Goal: Task Accomplishment & Management: Manage account settings

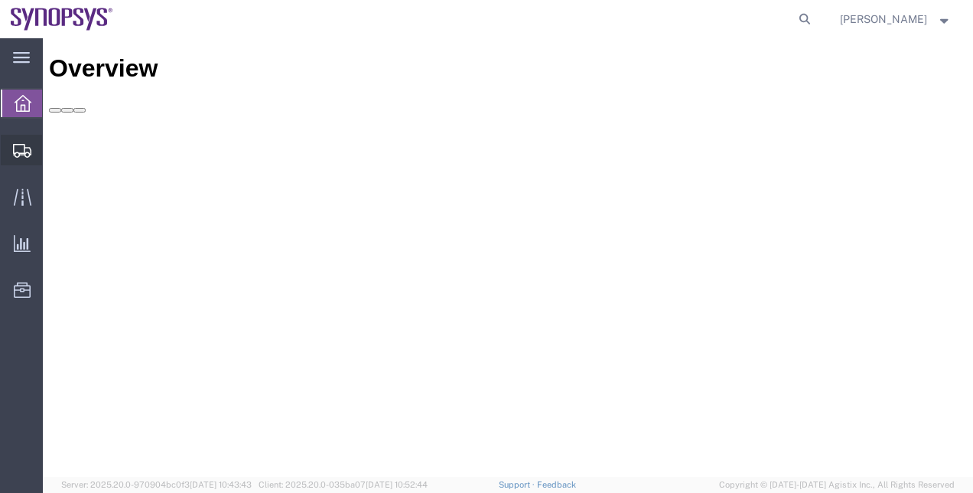
click at [0, 0] on span "Shipment Manager" at bounding box center [0, 0] width 0 height 0
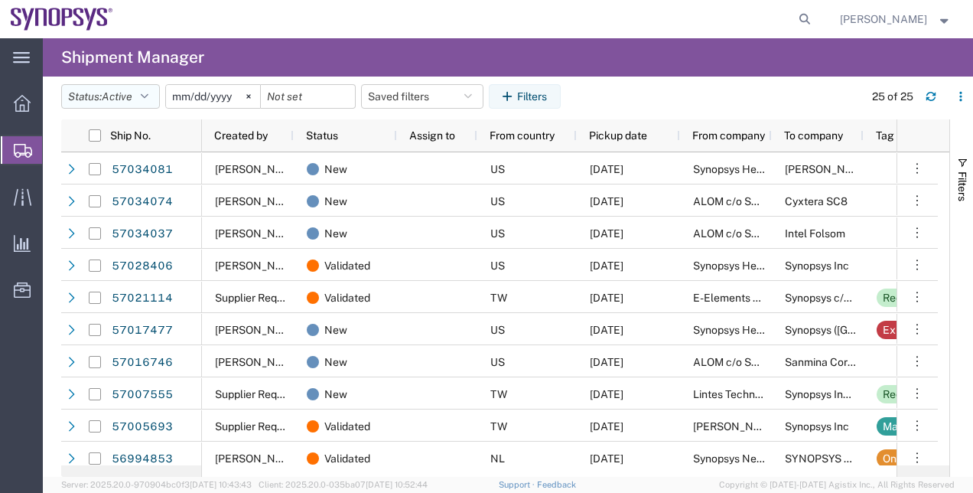
click at [144, 102] on button "Status: Active" at bounding box center [110, 96] width 99 height 24
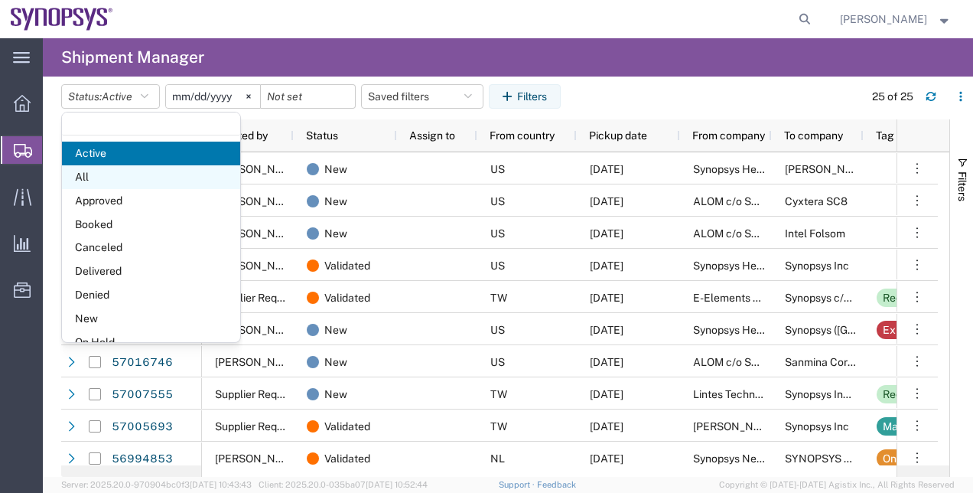
click at [140, 170] on span "All" at bounding box center [151, 177] width 178 height 24
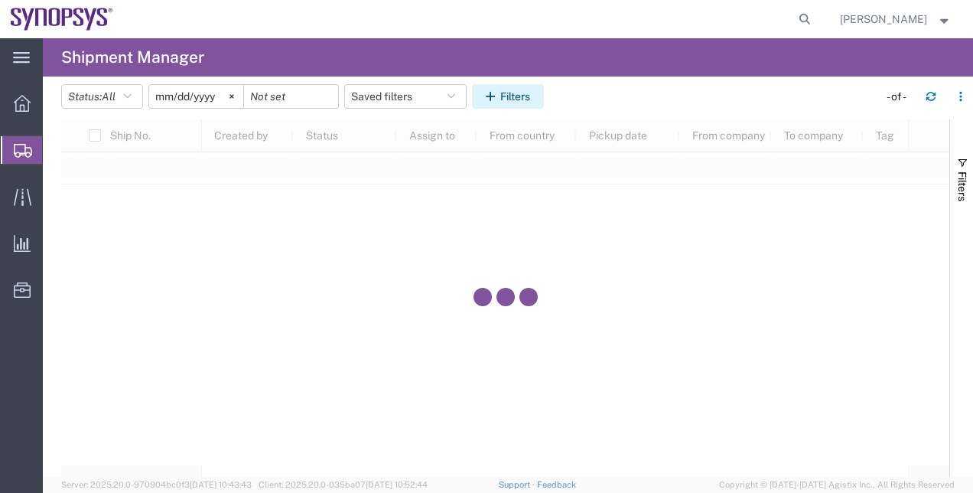
click at [515, 99] on button "Filters" at bounding box center [508, 96] width 72 height 24
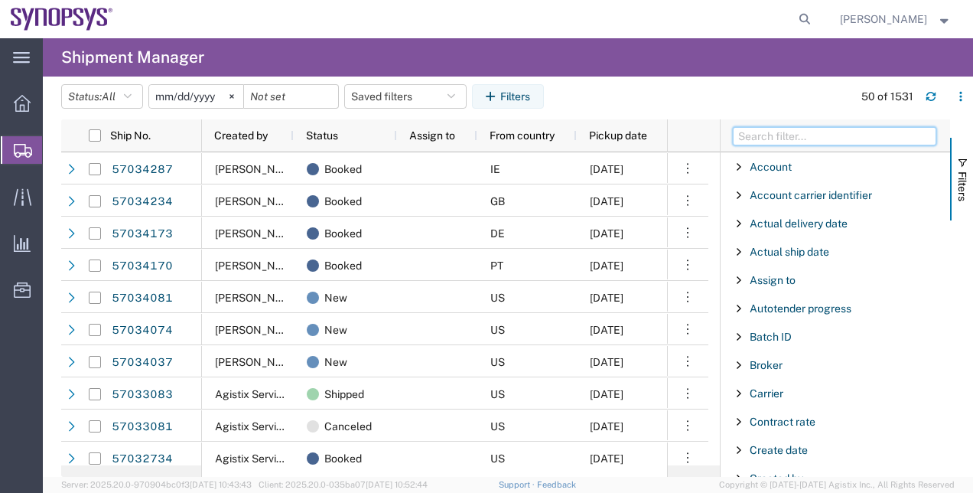
click at [763, 132] on input "Filter Columns Input" at bounding box center [834, 136] width 203 height 18
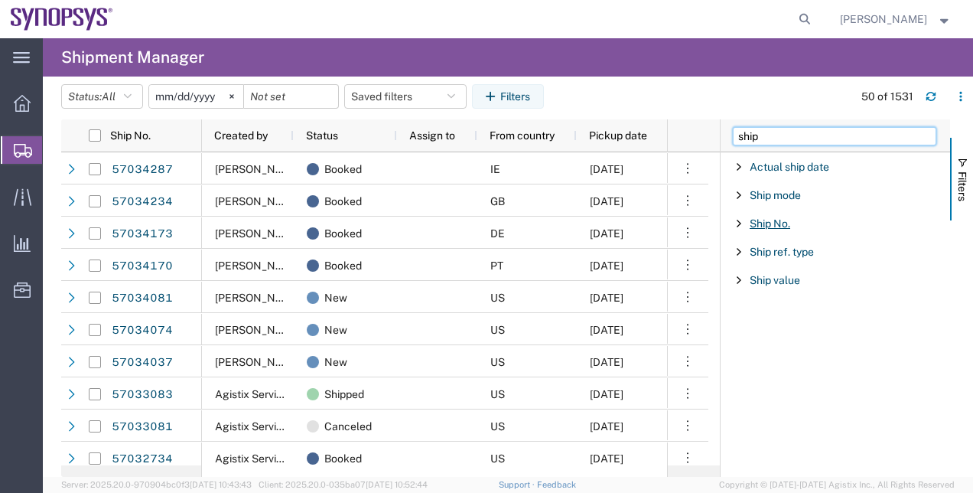
type input "ship"
click at [757, 219] on span "Ship No." at bounding box center [770, 223] width 41 height 12
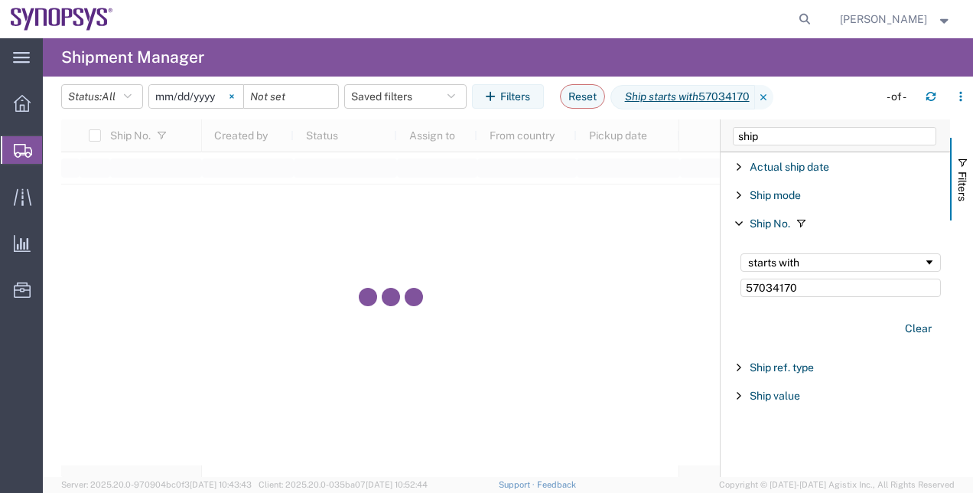
type input "57034170"
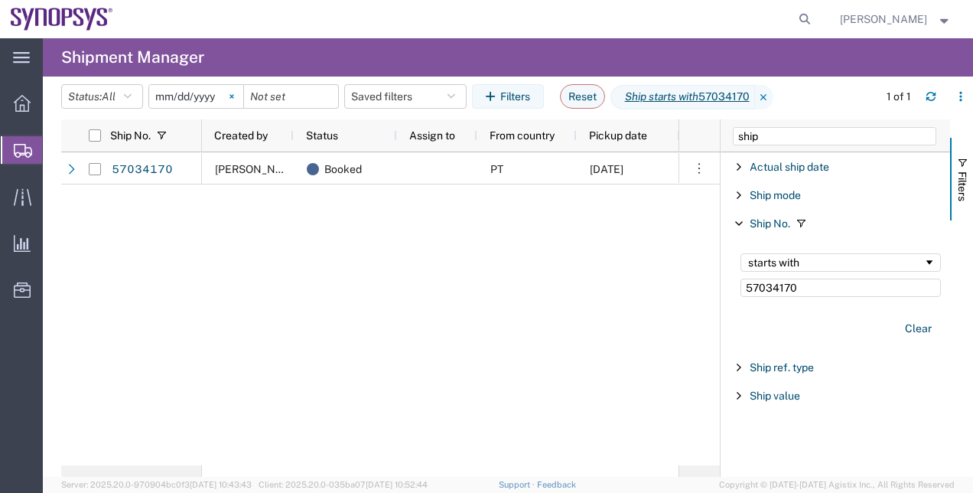
click at [234, 98] on icon at bounding box center [231, 96] width 5 height 5
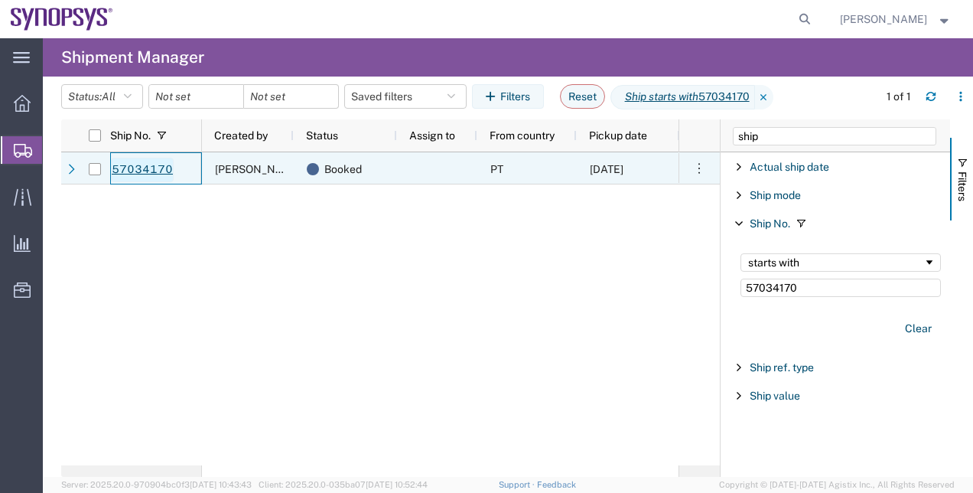
click at [155, 159] on link "57034170" at bounding box center [142, 170] width 63 height 24
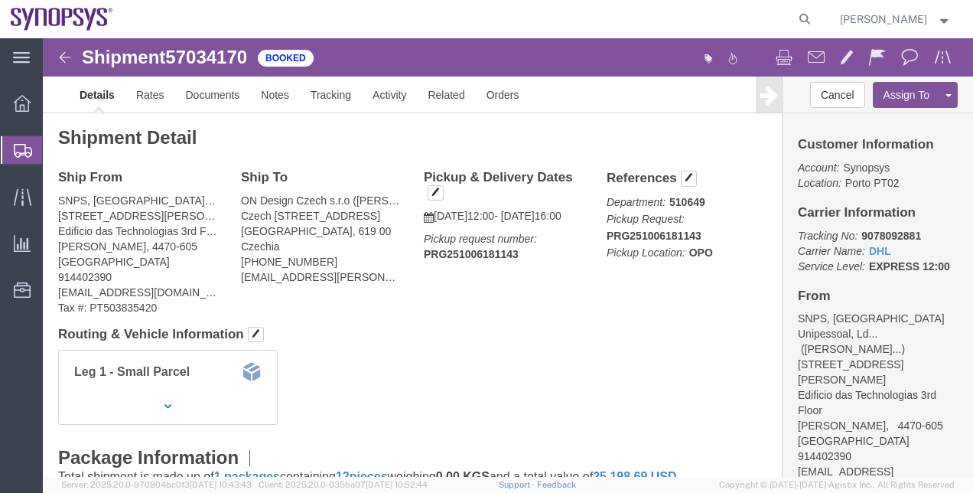
click div "Shipment Detail Ship From SNPS, [GEOGRAPHIC_DATA] Unipessoal, Lda. ([PERSON_NAM…"
click at [0, 0] on span "Shipment Manager" at bounding box center [0, 0] width 0 height 0
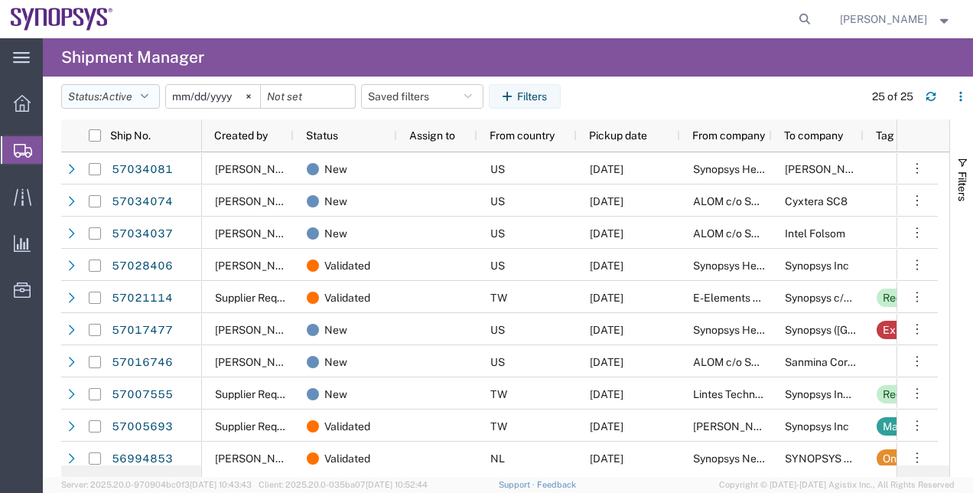
click at [159, 96] on button "Status: Active" at bounding box center [110, 96] width 99 height 24
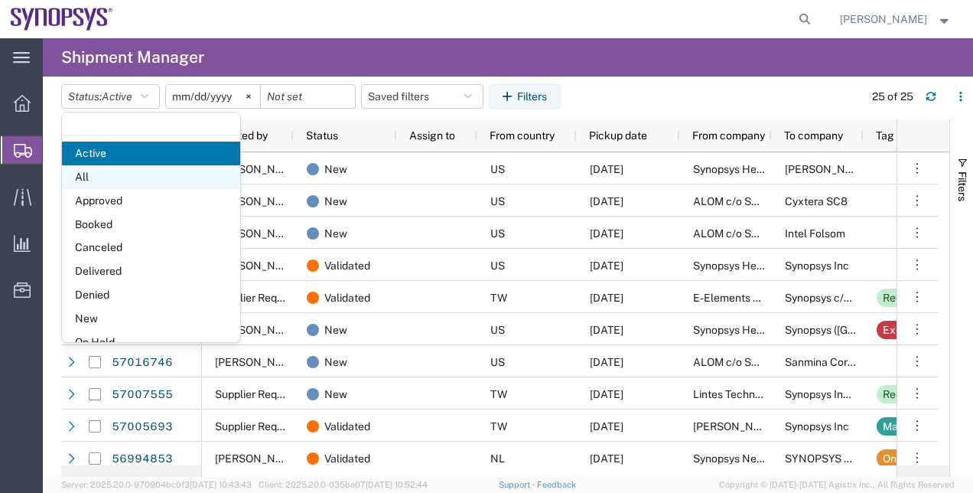
click at [148, 175] on span "All" at bounding box center [151, 177] width 178 height 24
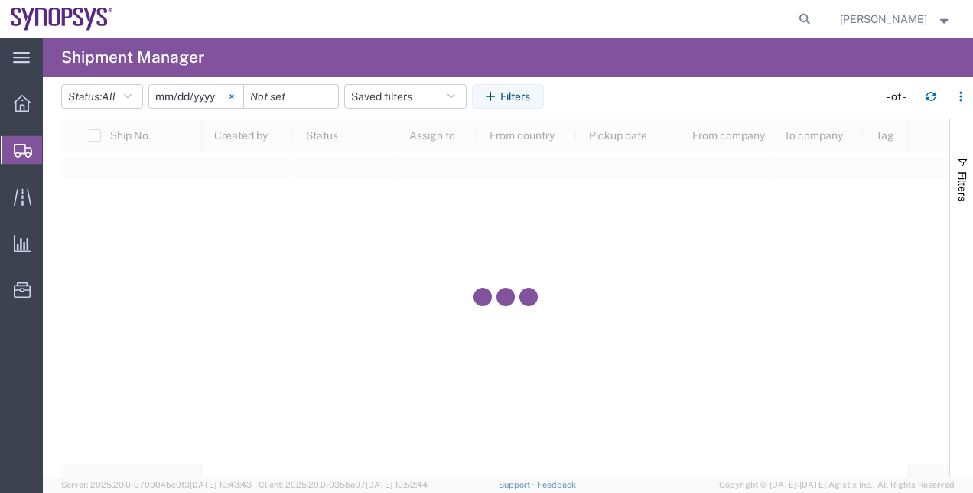
click at [233, 96] on icon at bounding box center [231, 96] width 4 height 4
click at [507, 99] on button "Filters" at bounding box center [508, 96] width 72 height 24
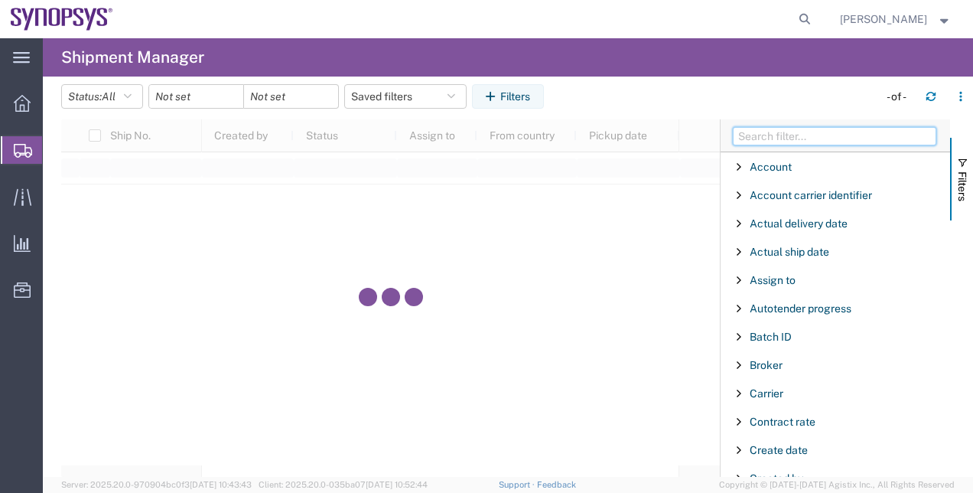
click at [820, 133] on input "Filter Columns Input" at bounding box center [834, 136] width 203 height 18
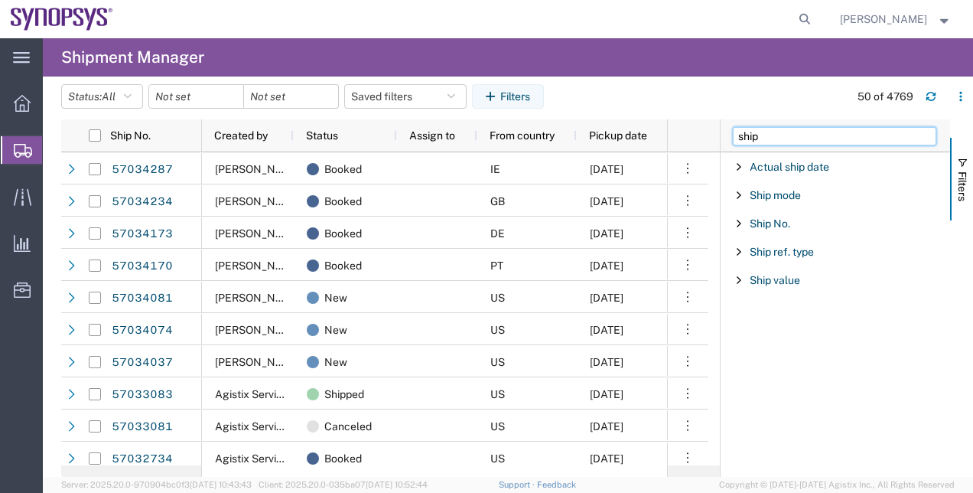
type input "ship"
click at [769, 214] on div "Ship No." at bounding box center [834, 224] width 229 height 28
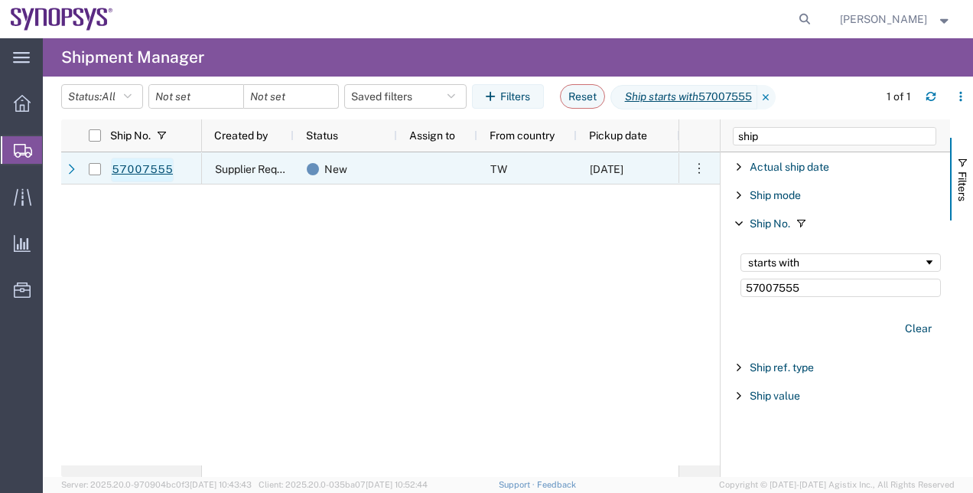
type input "57007555"
click at [135, 173] on link "57007555" at bounding box center [142, 170] width 63 height 24
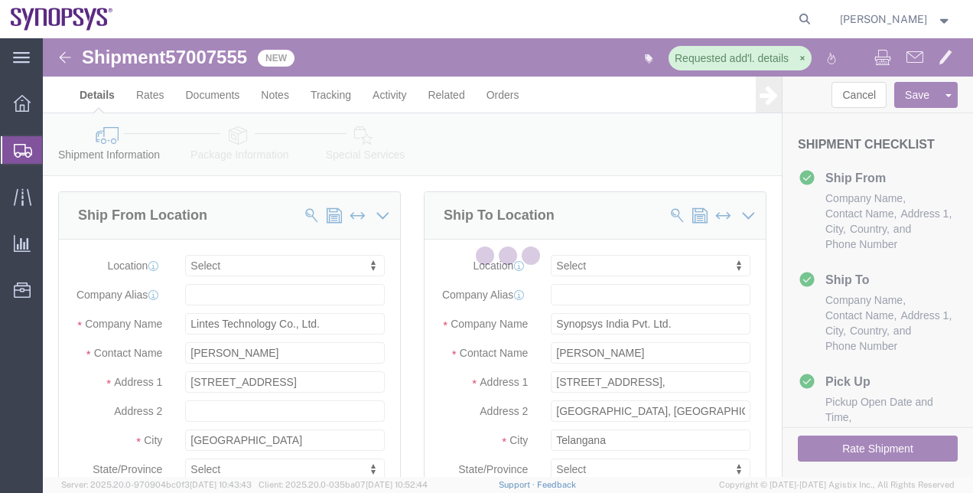
select select
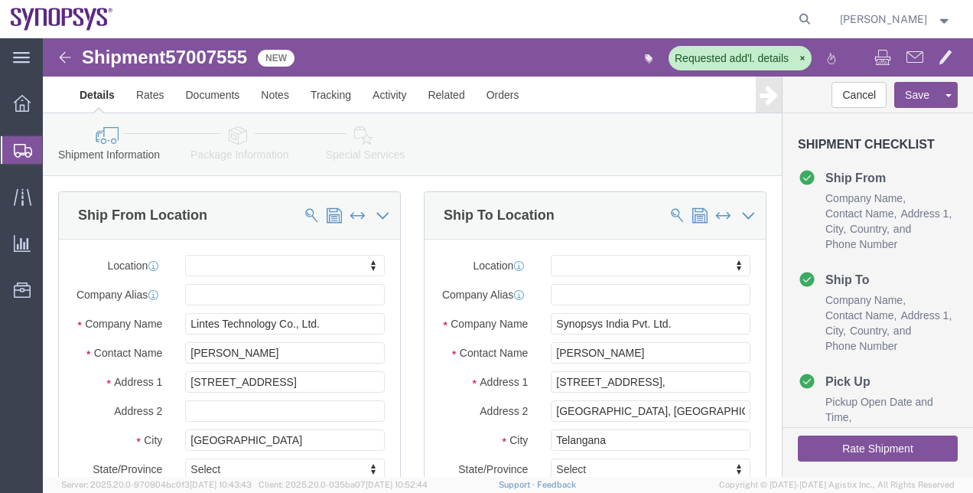
click link "Package Information"
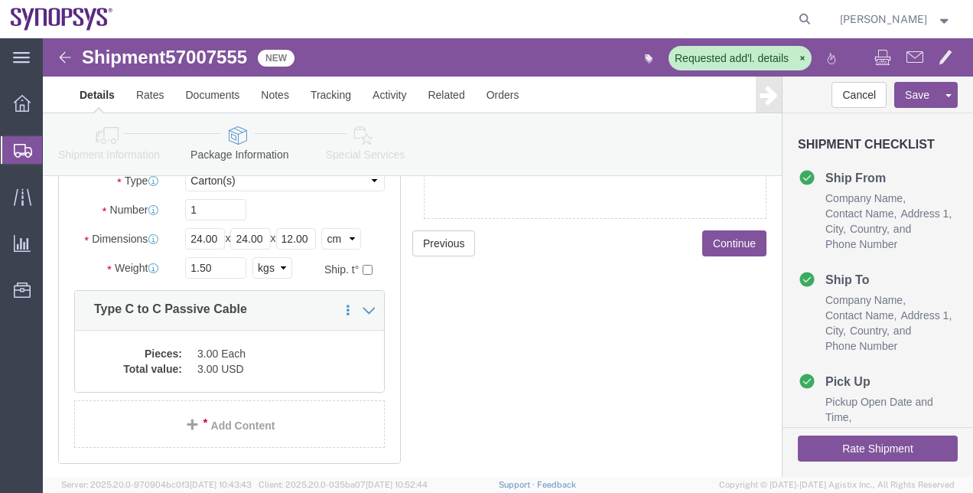
scroll to position [40, 0]
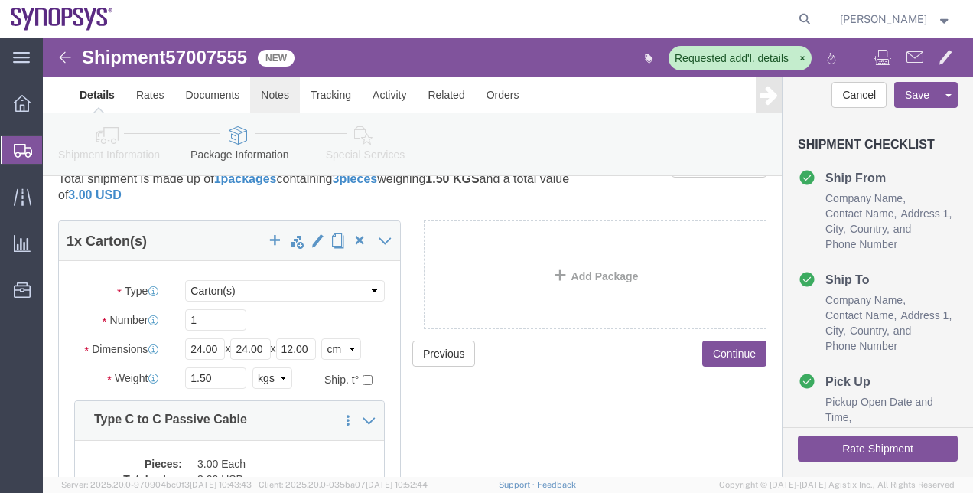
click link "Notes"
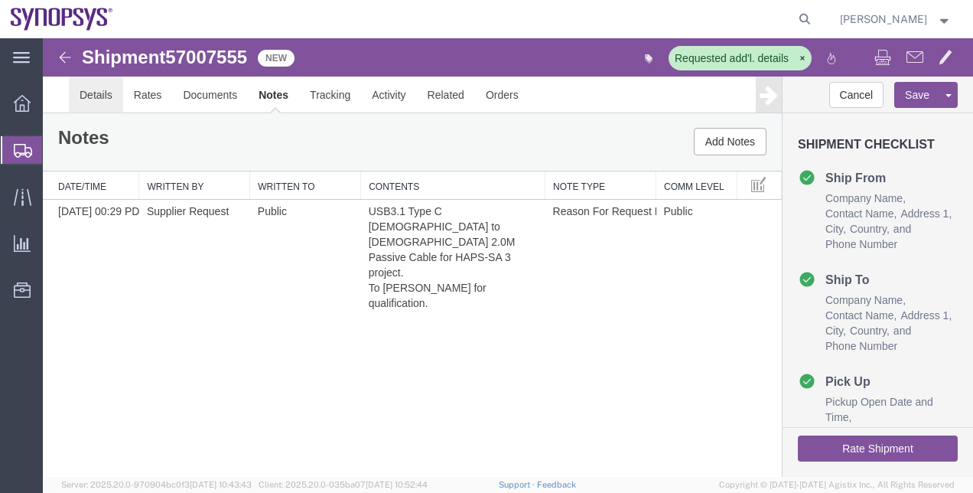
click at [99, 102] on link "Details" at bounding box center [96, 94] width 54 height 37
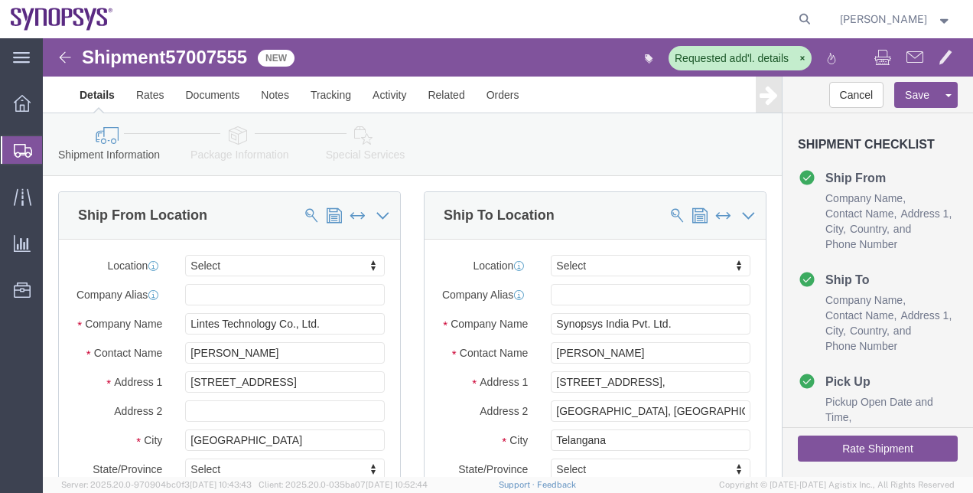
click icon
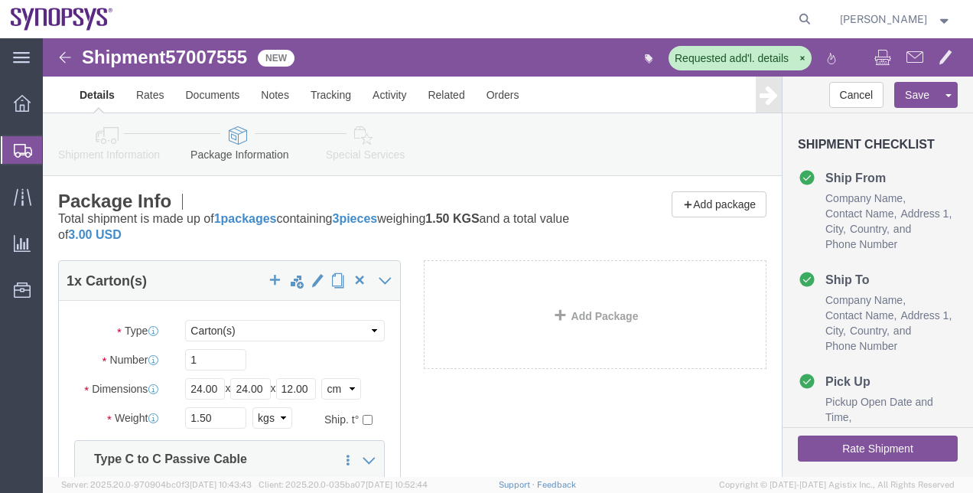
click link "Special Services"
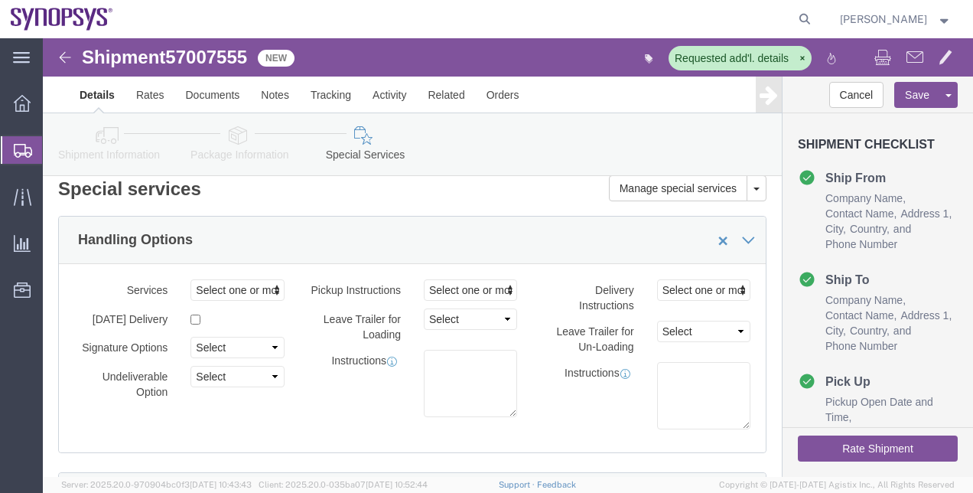
scroll to position [26, 0]
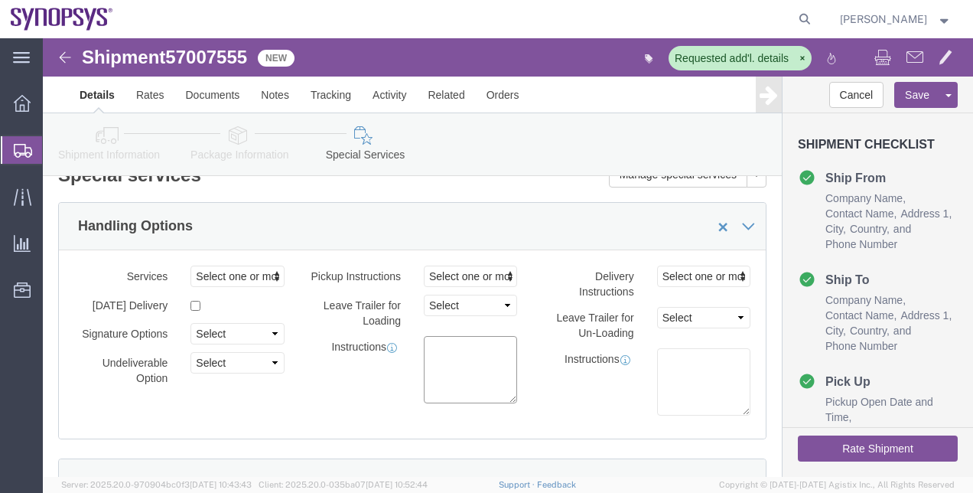
click textarea
paste textarea "sample and testing purpose and non-returnable to vendor"
drag, startPoint x: 415, startPoint y: 306, endPoint x: 378, endPoint y: 304, distance: 36.7
click textarea "sample and testing purpose and non-returnable to vendor"
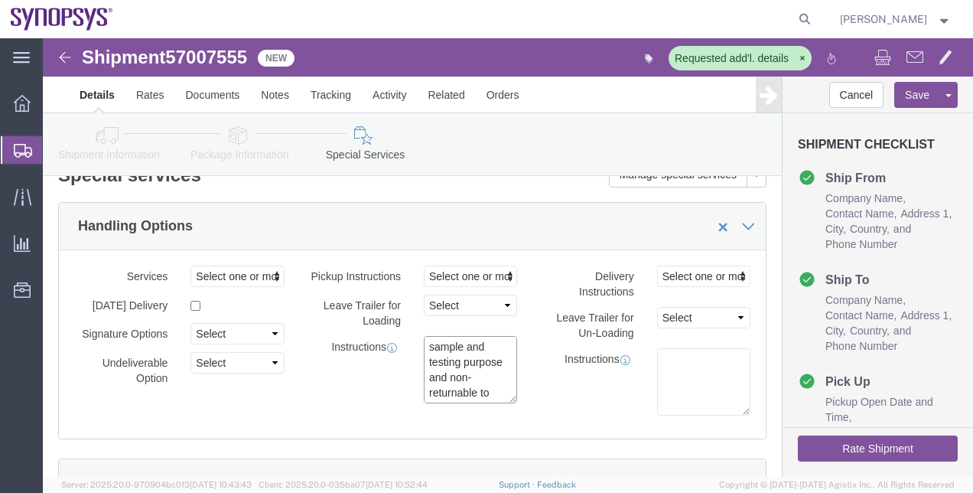
click textarea "sample and testing purpose and non-returnable to vendor"
drag, startPoint x: 416, startPoint y: 307, endPoint x: 365, endPoint y: 301, distance: 51.6
click div "sample and testing purpose and non-returnable to vendor"
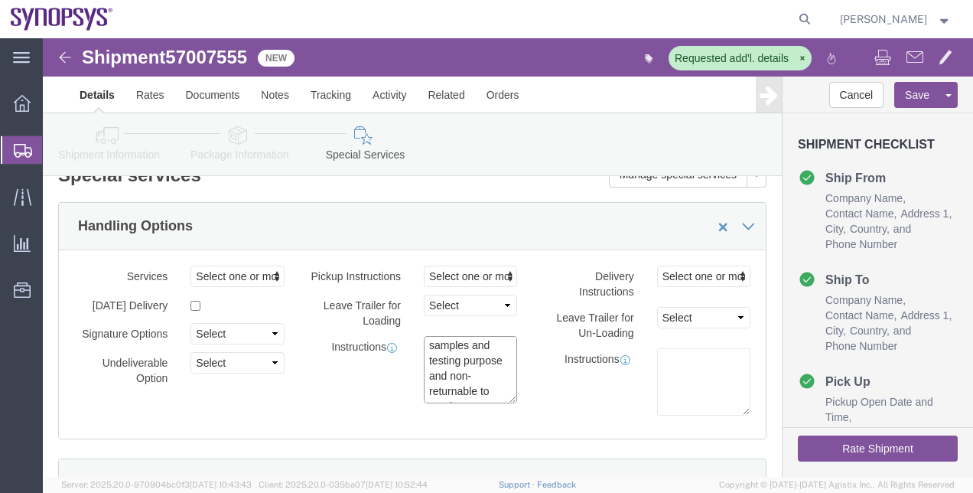
click textarea "Materials are samples and testing purpose and non-returnable to vendor"
click textarea "Materials are samples and are for testing purpose and non-returnable to vendor"
type textarea "Materials are samples and are for testing purpose and are non-returnable to ven…"
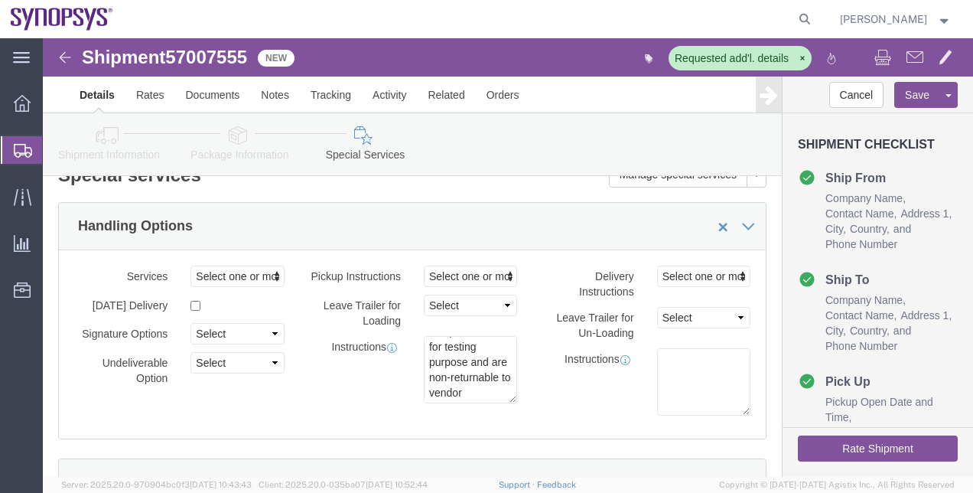
click link "Shipment Information"
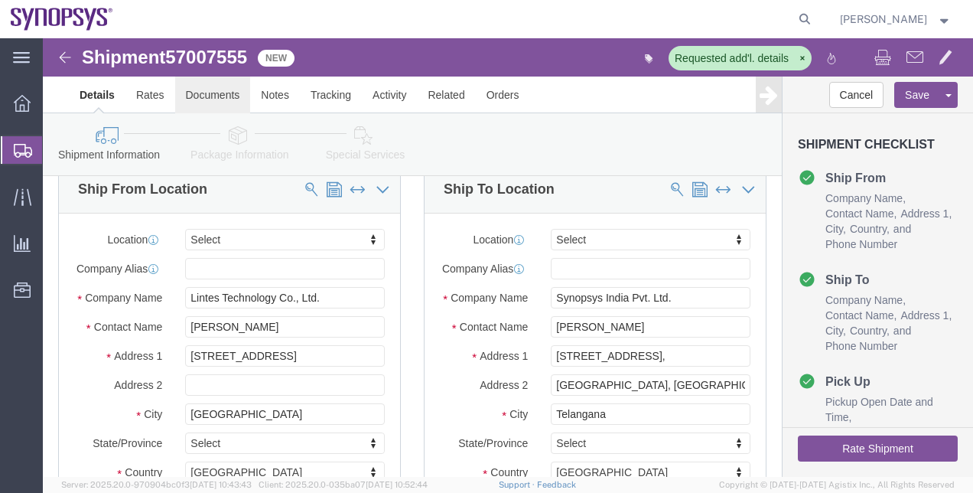
click link "Documents"
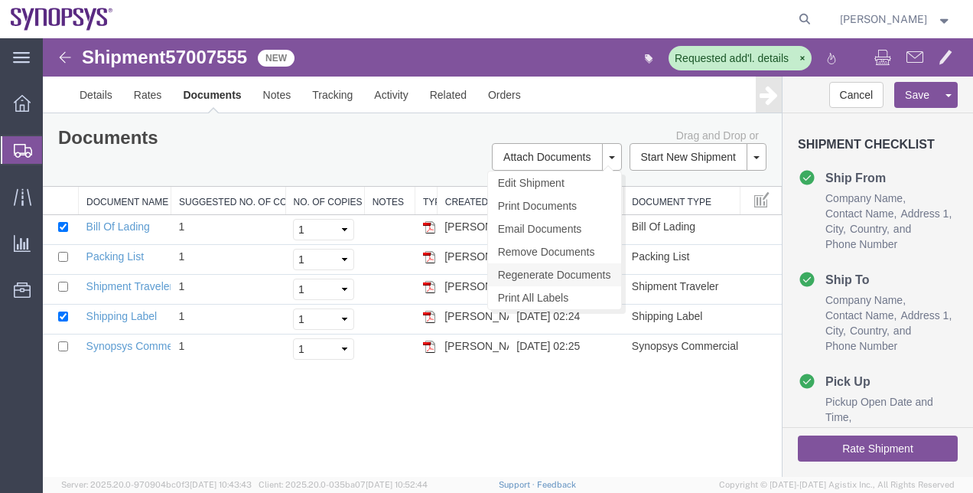
click at [577, 274] on link "Regenerate Documents" at bounding box center [554, 274] width 133 height 23
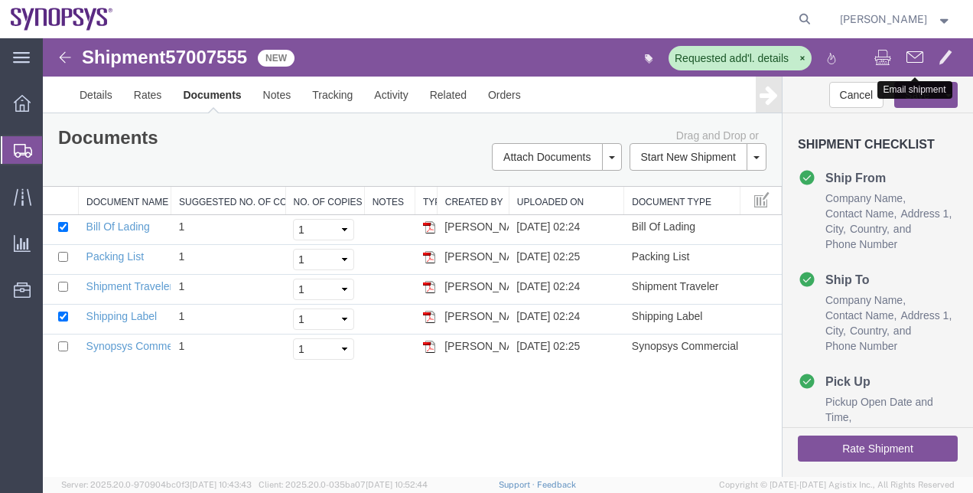
click at [907, 60] on span at bounding box center [914, 56] width 17 height 18
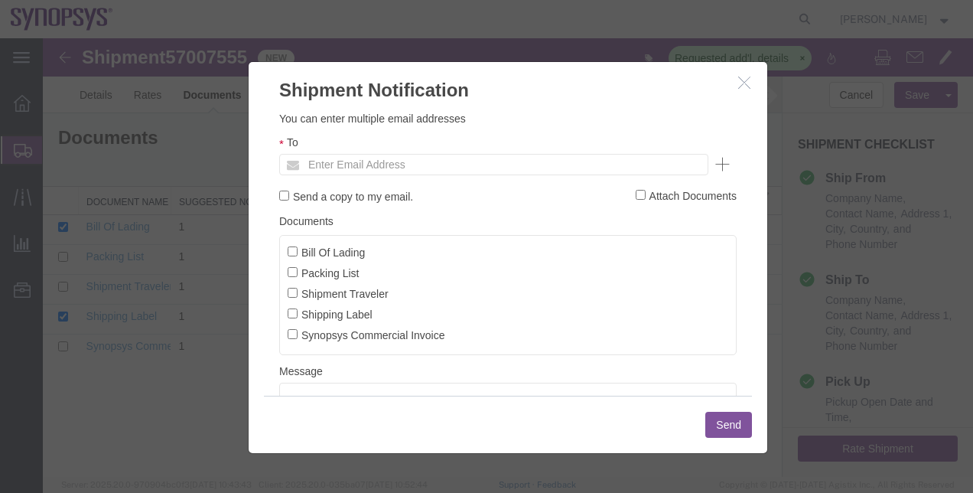
click at [306, 336] on label "Synopsys Commercial Invoice" at bounding box center [367, 334] width 158 height 17
click at [298, 336] on input "Synopsys Commercial Invoice" at bounding box center [293, 334] width 10 height 10
checkbox input "true"
click at [292, 274] on input "Packing List" at bounding box center [293, 272] width 10 height 10
checkbox input "true"
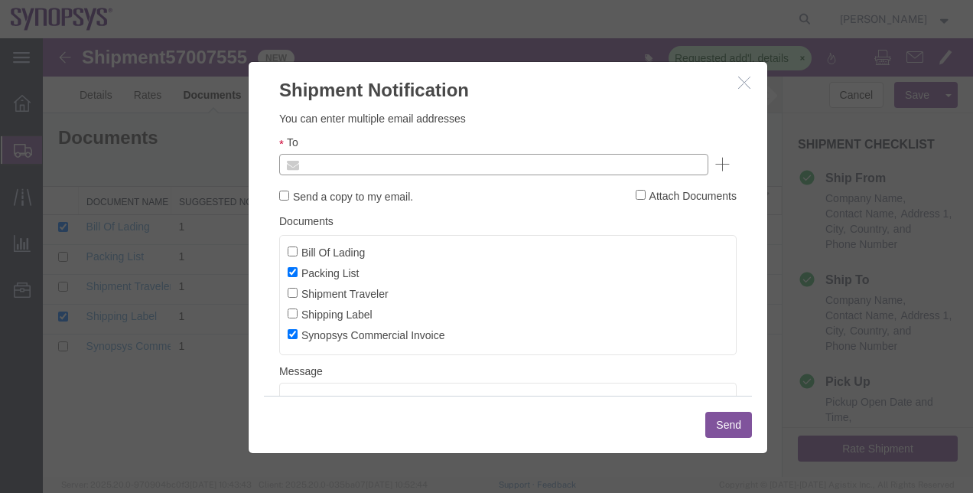
click at [329, 174] on input "text" at bounding box center [390, 164] width 179 height 20
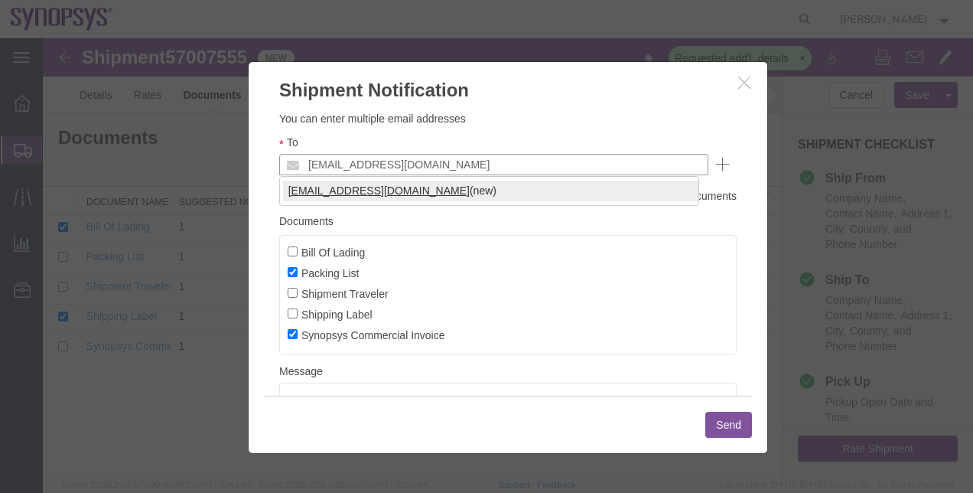
type input "[EMAIL_ADDRESS][DOMAIN_NAME]"
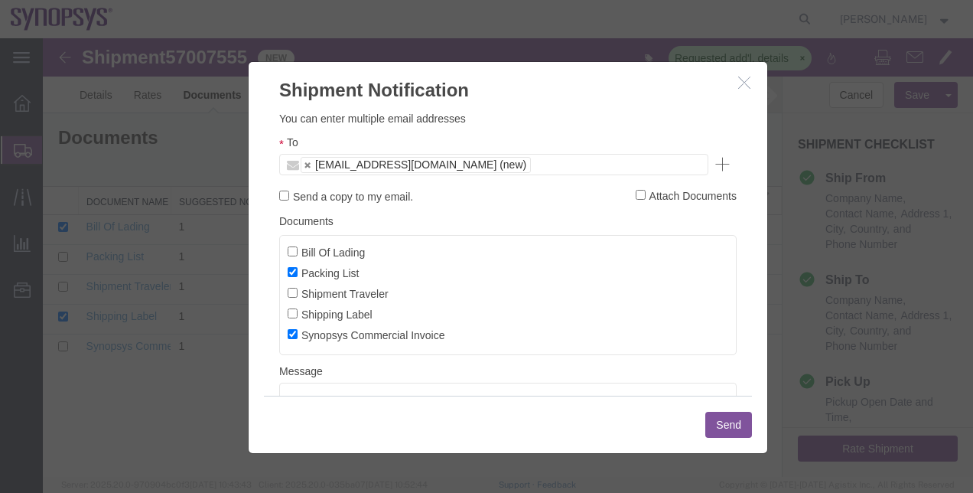
click at [719, 418] on button "Send" at bounding box center [728, 424] width 47 height 26
